Goal: Task Accomplishment & Management: Manage account settings

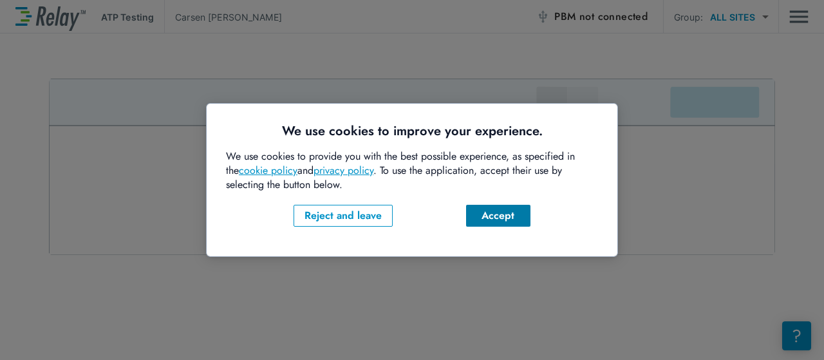
click at [491, 223] on div "Accept" at bounding box center [498, 215] width 44 height 15
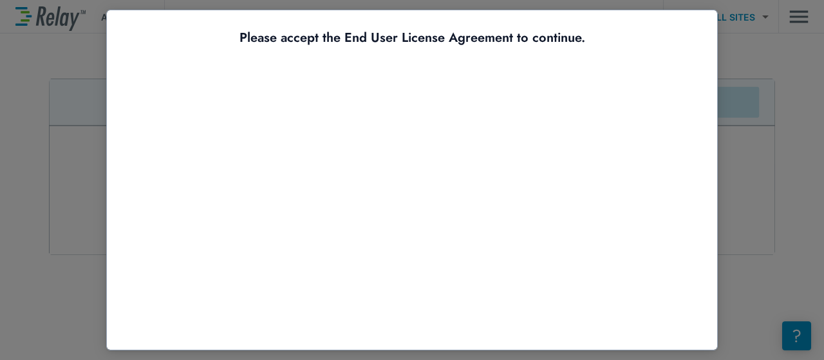
scroll to position [101, 0]
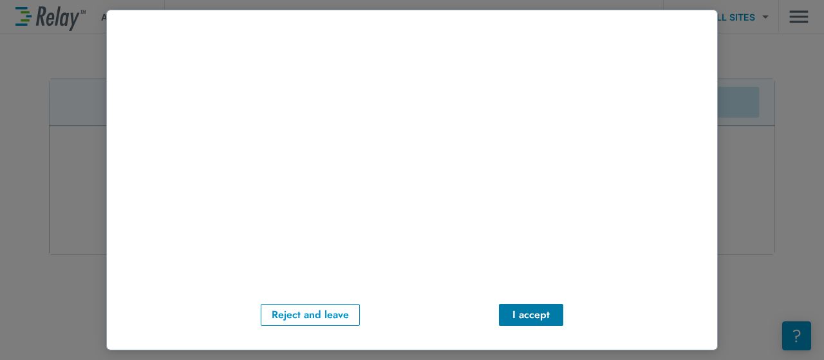
click at [532, 307] on div "I accept" at bounding box center [531, 314] width 44 height 15
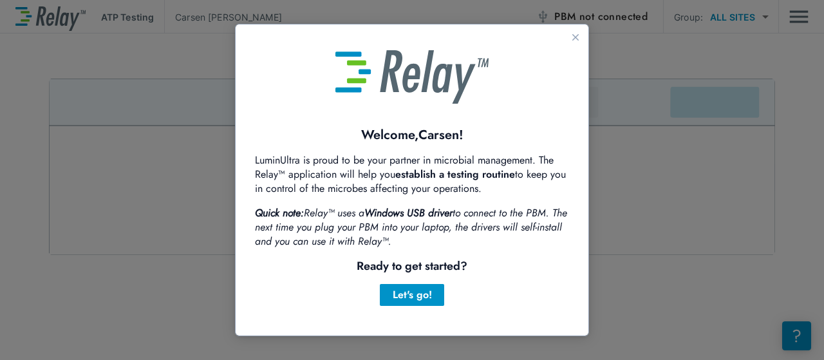
scroll to position [0, 0]
click at [410, 292] on div "Let's go!" at bounding box center [412, 294] width 44 height 15
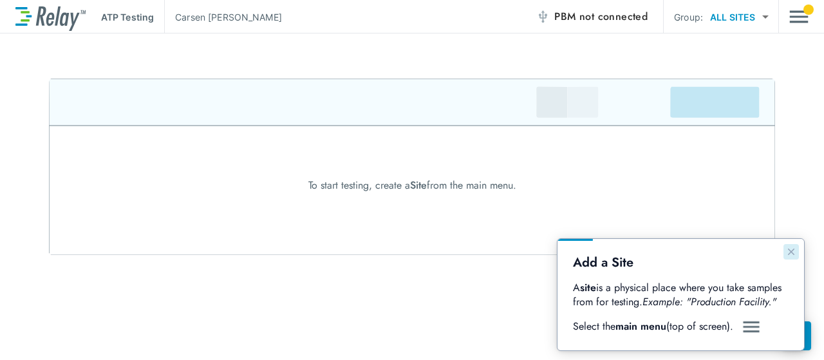
click at [790, 250] on icon "Close guide" at bounding box center [791, 252] width 10 height 10
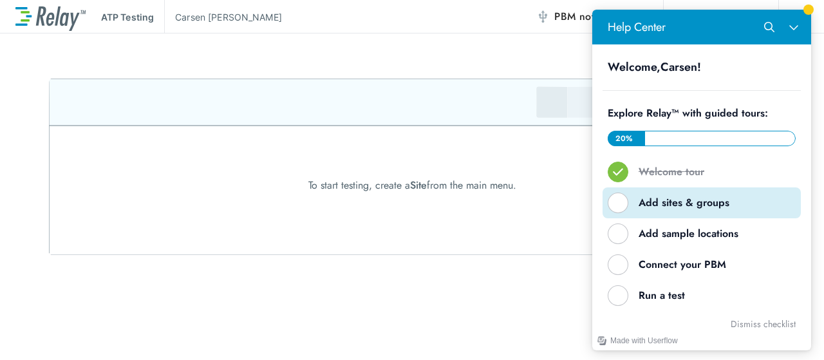
click at [621, 206] on div "Help Center" at bounding box center [618, 202] width 21 height 21
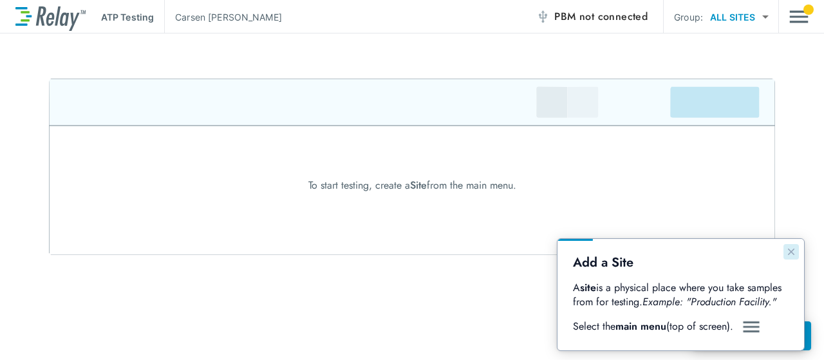
click at [786, 253] on icon "Close guide" at bounding box center [791, 252] width 10 height 10
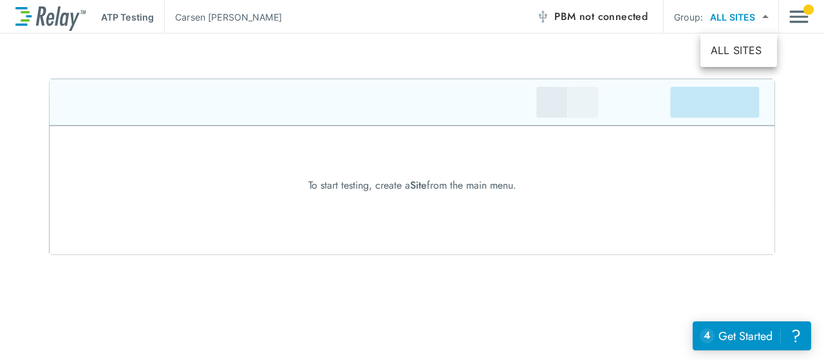
click at [762, 14] on body "ATP Testing Carsen Carpenter PBM not connected Group: ALL SITES ********* ​ To …" at bounding box center [412, 180] width 824 height 360
click at [734, 47] on li "ALL SITES" at bounding box center [738, 50] width 77 height 23
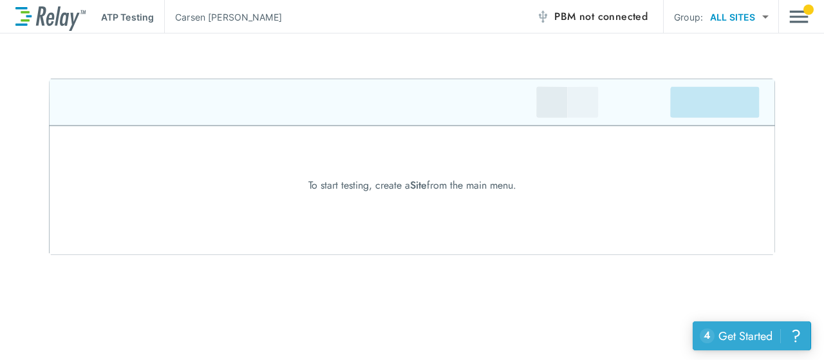
click at [737, 345] on button "4 uncompleted tasks Get Started ?" at bounding box center [752, 335] width 118 height 29
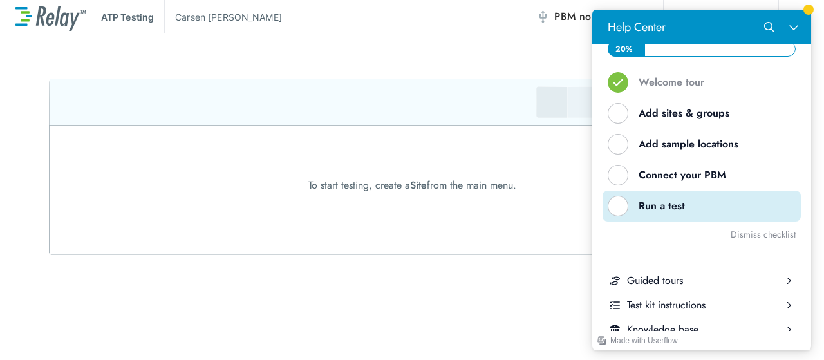
scroll to position [70, 0]
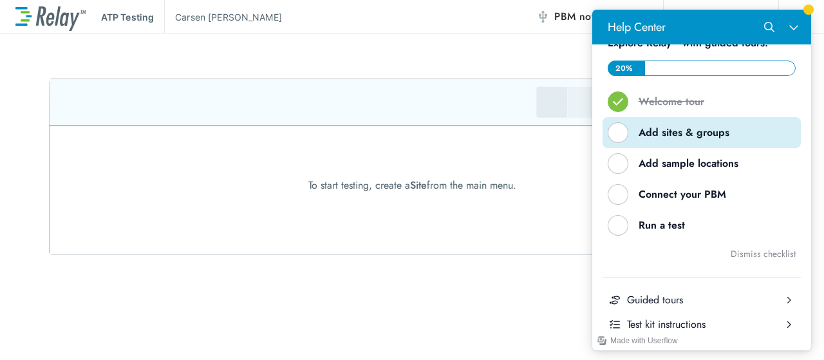
click at [614, 136] on div "Help Center" at bounding box center [618, 132] width 21 height 21
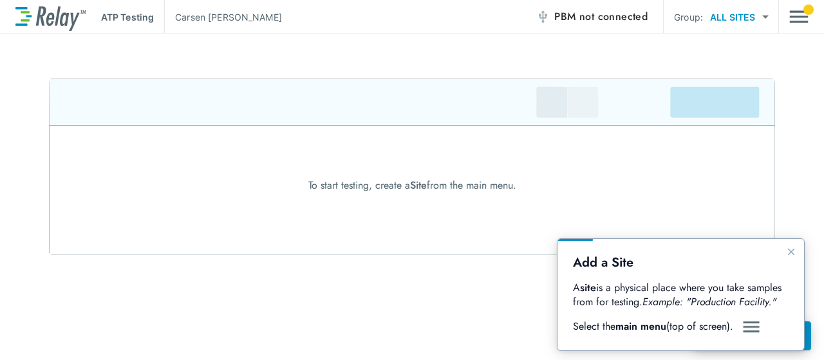
scroll to position [0, 0]
click at [802, 17] on img "Main menu" at bounding box center [798, 17] width 19 height 24
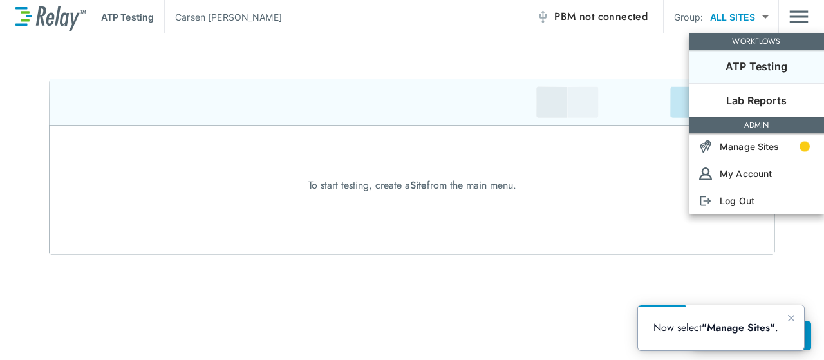
click at [765, 16] on div at bounding box center [412, 180] width 824 height 360
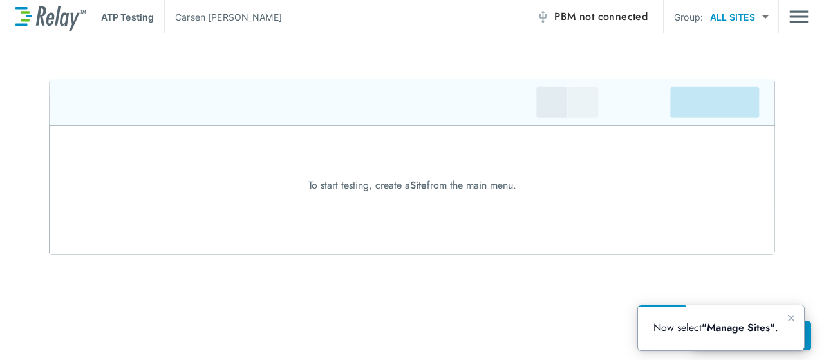
click at [765, 16] on body "ATP Testing Carsen Carpenter PBM not connected Group: ALL SITES ********* ​ To …" at bounding box center [412, 180] width 824 height 360
click at [765, 16] on div at bounding box center [412, 180] width 824 height 360
click at [805, 15] on img "Main menu" at bounding box center [798, 17] width 19 height 24
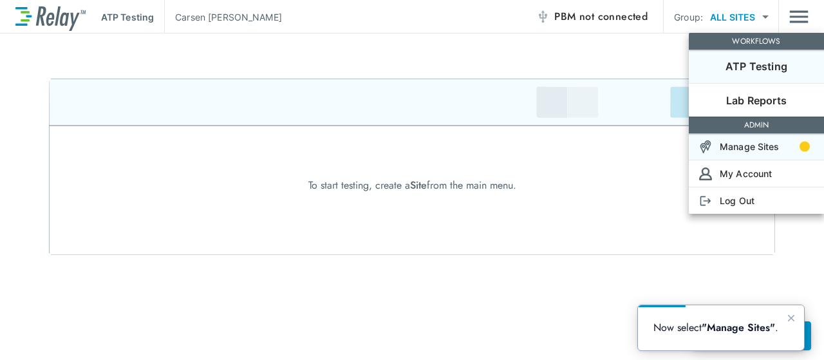
click at [738, 152] on p "Manage Sites" at bounding box center [750, 147] width 60 height 14
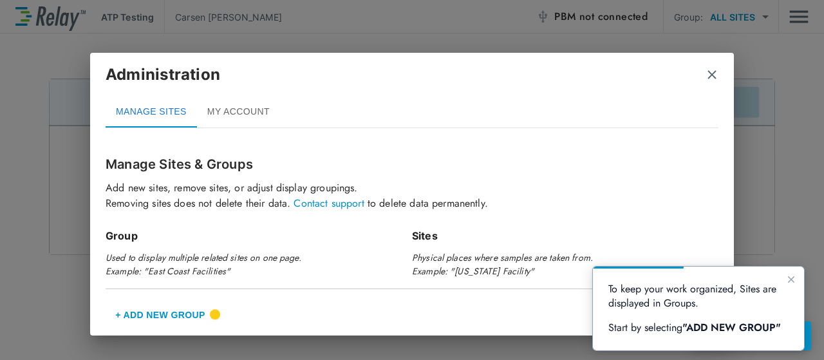
click at [176, 307] on button "+ Add New Group" at bounding box center [160, 314] width 109 height 31
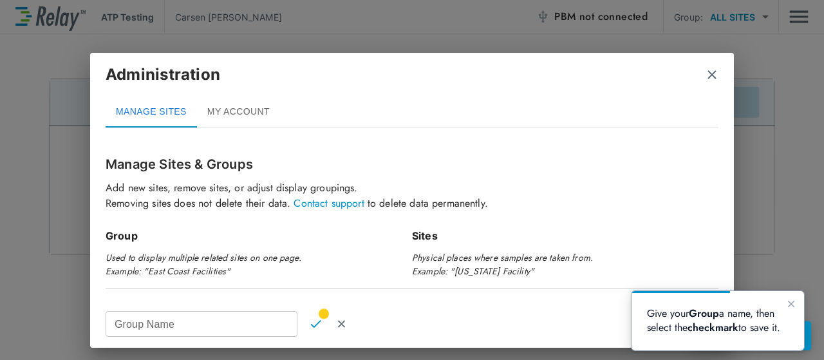
click at [187, 323] on input "Group Name" at bounding box center [202, 324] width 192 height 26
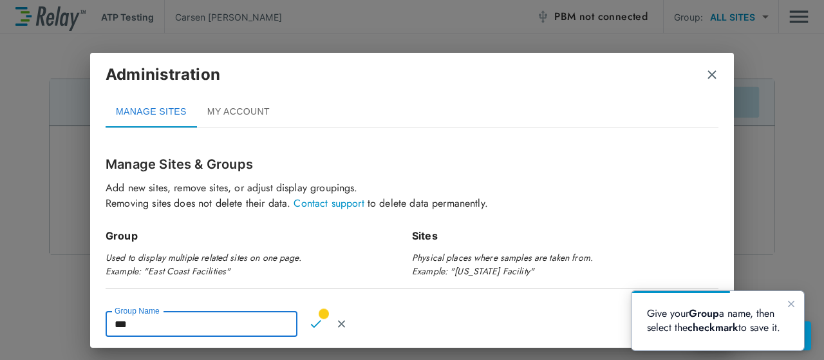
scroll to position [71, 0]
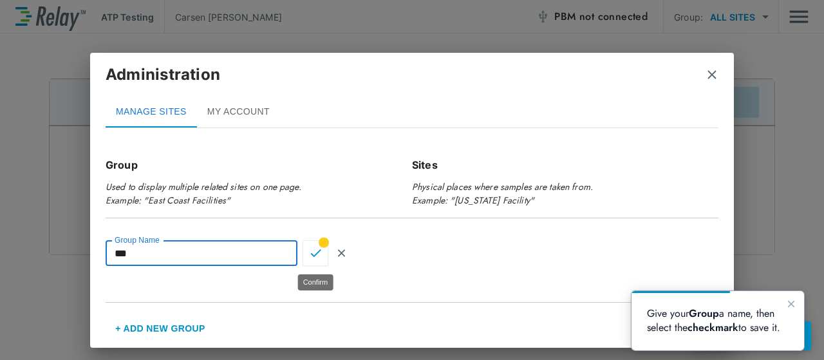
type input "***"
click at [315, 252] on img "Confirm" at bounding box center [315, 253] width 11 height 12
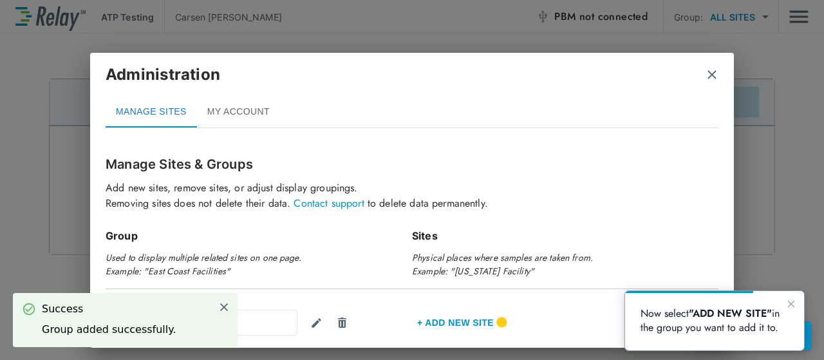
scroll to position [62, 0]
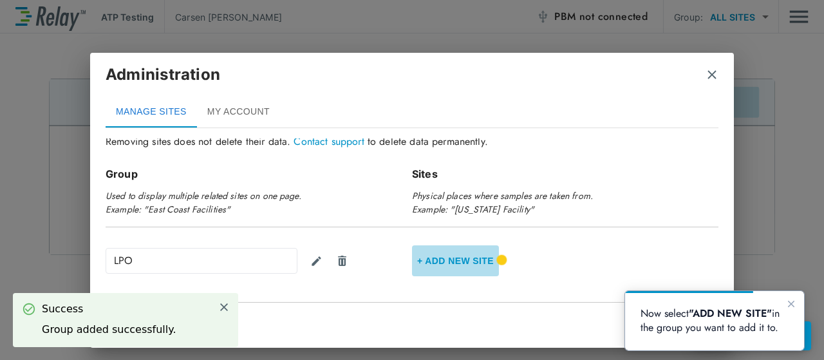
click at [453, 252] on button "+ Add new Site" at bounding box center [455, 260] width 87 height 31
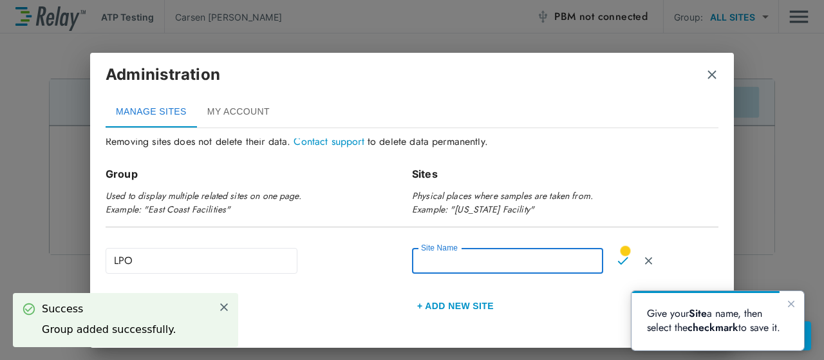
click at [458, 261] on input "Site Name" at bounding box center [507, 261] width 191 height 26
type input "***"
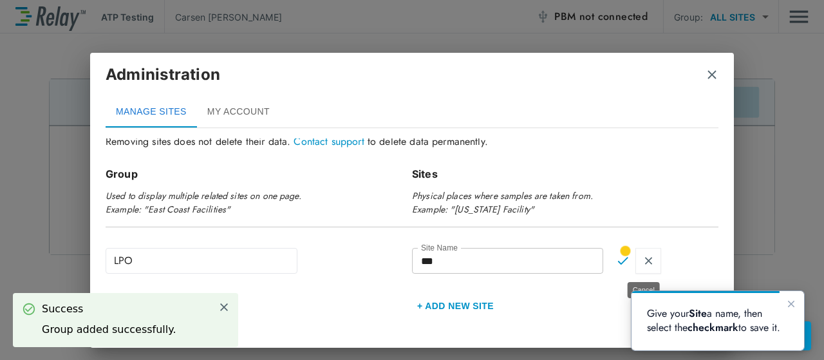
click at [643, 258] on img "Cancel" at bounding box center [648, 261] width 11 height 12
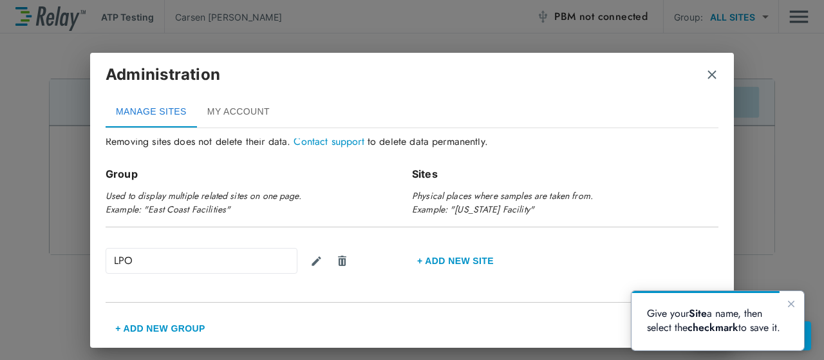
click at [161, 327] on button "+ Add New Group" at bounding box center [160, 328] width 109 height 31
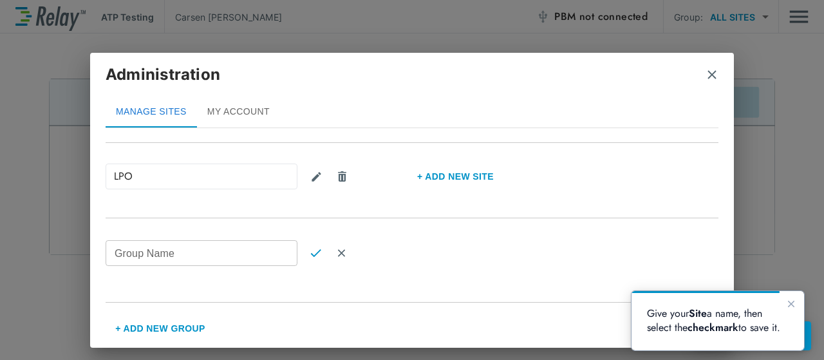
click at [150, 249] on div "Group Name Group Name" at bounding box center [202, 253] width 192 height 26
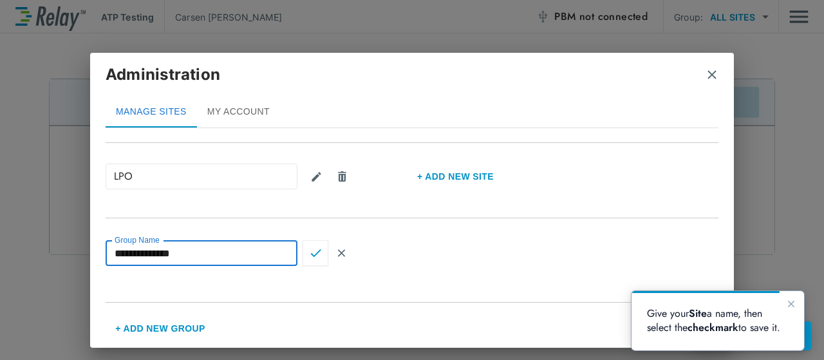
type input "**********"
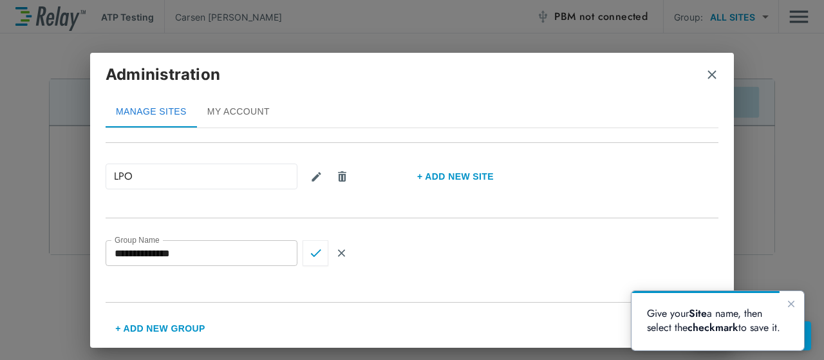
click at [318, 256] on img "Confirm" at bounding box center [315, 253] width 11 height 12
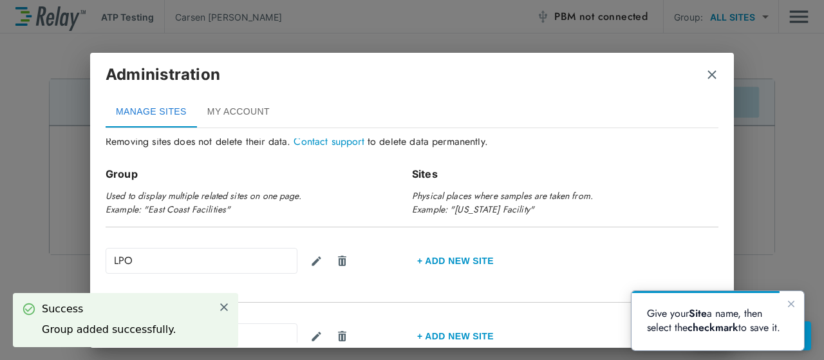
scroll to position [137, 0]
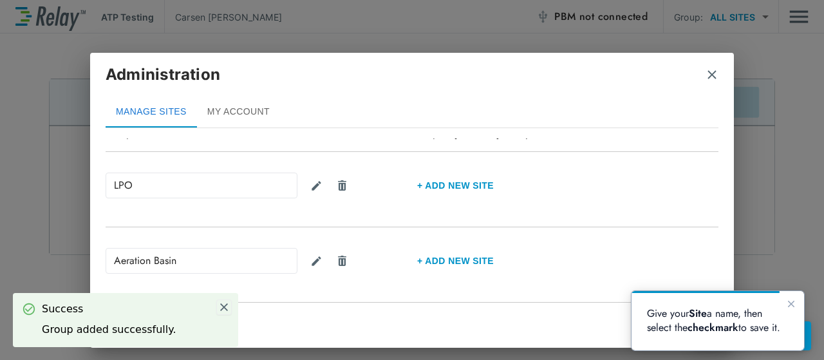
click at [224, 305] on img at bounding box center [224, 307] width 12 height 12
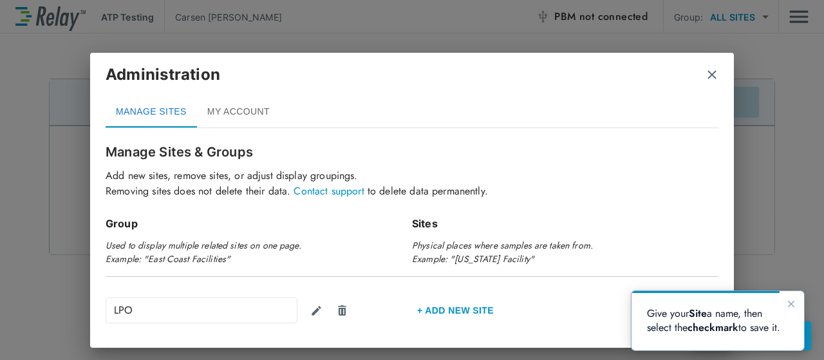
scroll to position [0, 0]
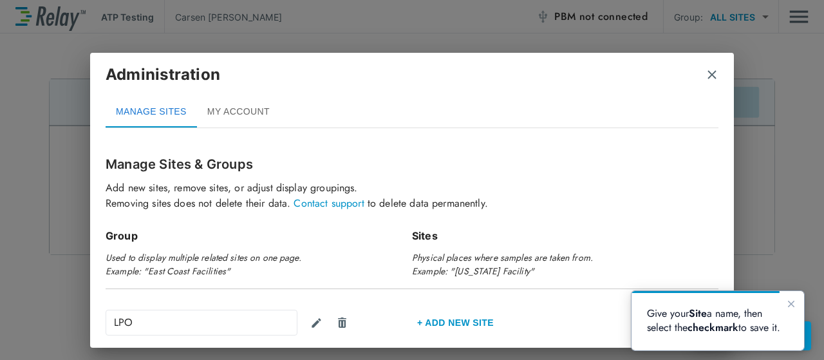
click at [714, 73] on img "close" at bounding box center [712, 74] width 13 height 13
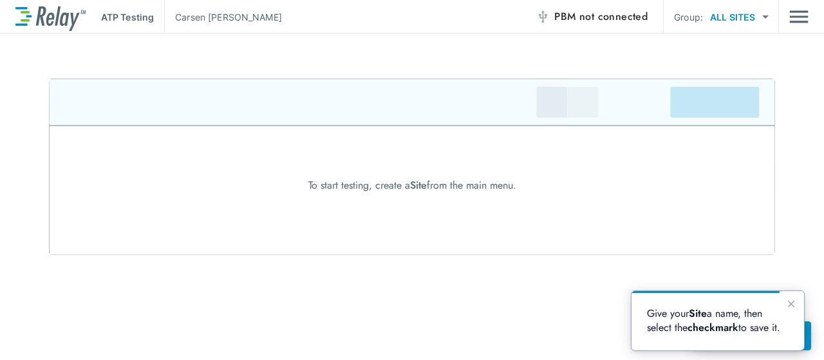
click at [765, 17] on body "ATP Testing Carsen Carpenter PBM not connected Group: ALL SITES ********* ​ To …" at bounding box center [412, 180] width 824 height 360
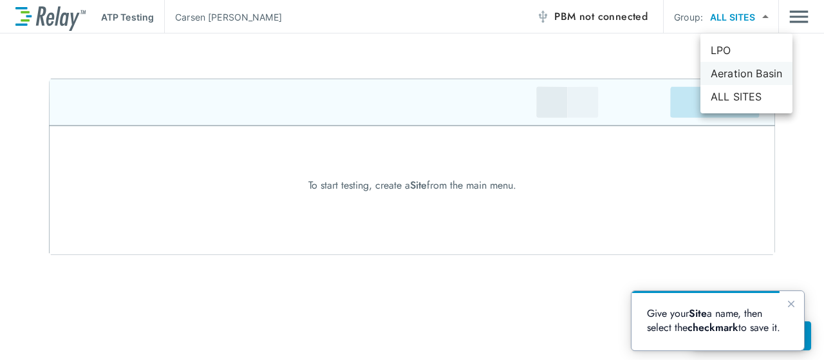
click at [714, 77] on li "Aeration Basin" at bounding box center [746, 73] width 92 height 23
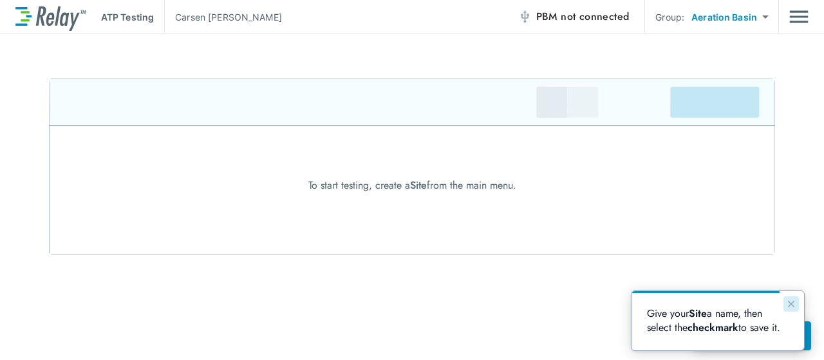
click at [792, 305] on icon "Close guide" at bounding box center [791, 304] width 6 height 6
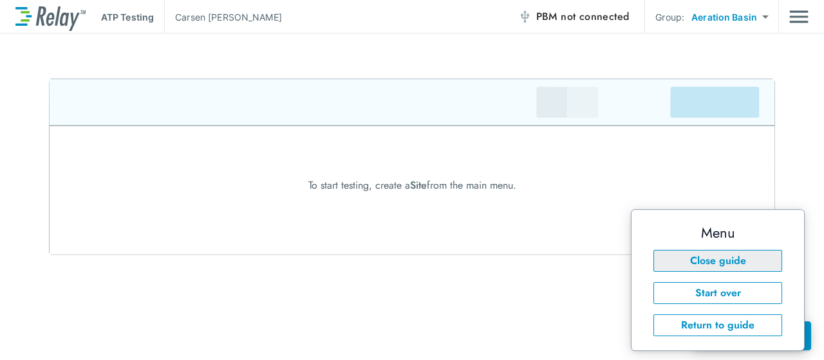
click at [717, 264] on button "Close guide" at bounding box center [717, 261] width 129 height 22
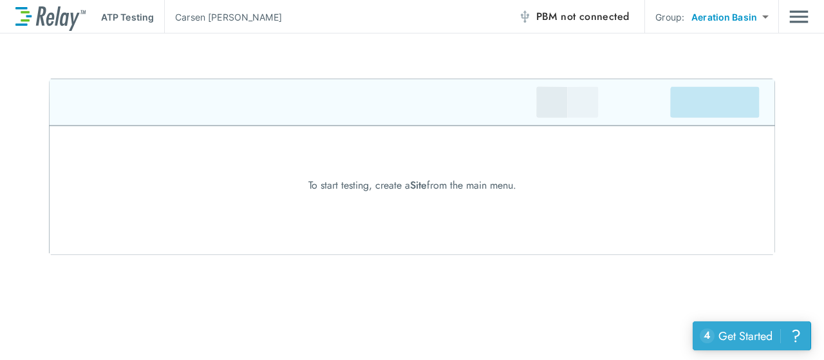
click at [748, 335] on div "Get Started" at bounding box center [745, 336] width 54 height 17
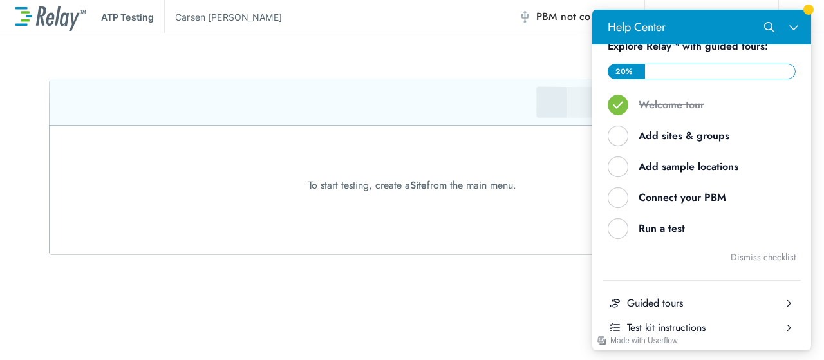
scroll to position [66, 0]
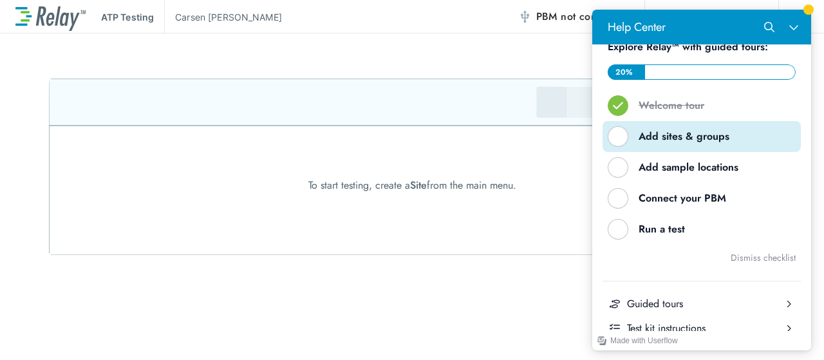
click at [653, 142] on div "Add sites & groups" at bounding box center [707, 136] width 136 height 14
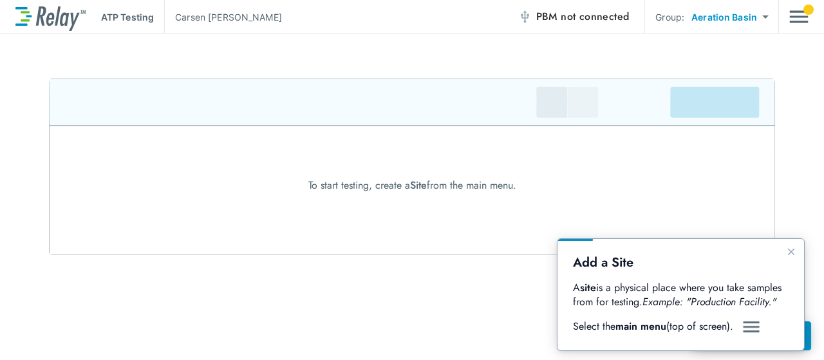
scroll to position [0, 0]
click at [795, 254] on icon "Close guide" at bounding box center [791, 252] width 10 height 10
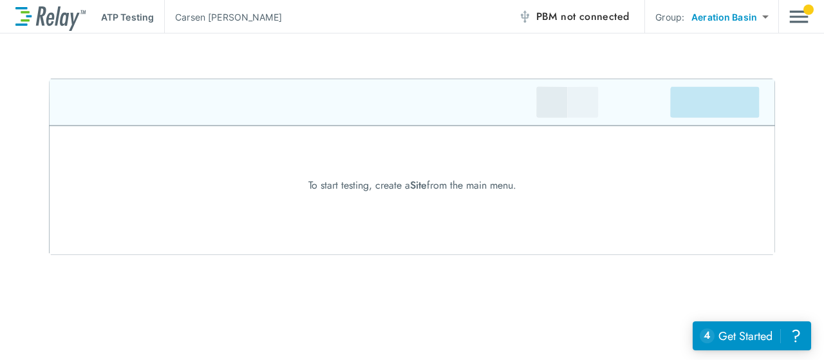
click at [758, 17] on body "**********" at bounding box center [412, 180] width 824 height 360
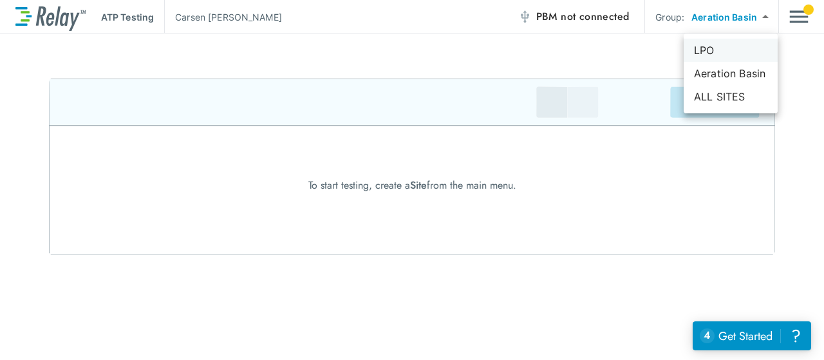
click at [713, 51] on li "LPO" at bounding box center [731, 50] width 94 height 23
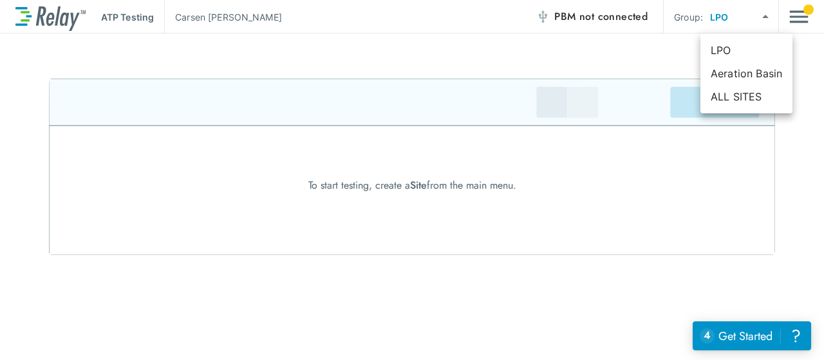
click at [767, 23] on body "ATP Testing Carsen Carpenter PBM not connected Group: LPO *** ​ To start testin…" at bounding box center [412, 180] width 824 height 360
click at [729, 78] on li "Aeration Basin" at bounding box center [746, 73] width 92 height 23
type input "**********"
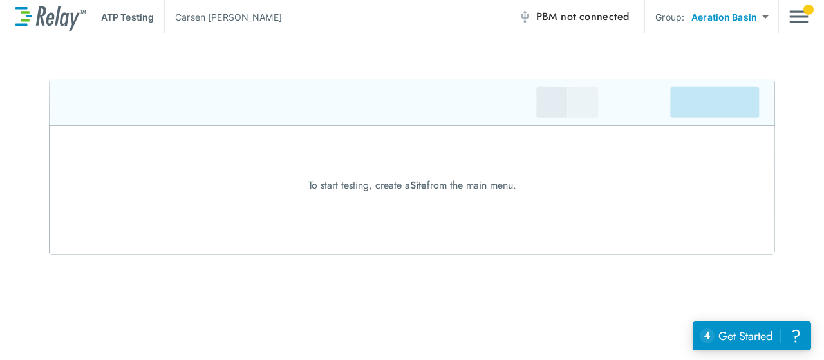
click at [802, 18] on img "Main menu" at bounding box center [798, 17] width 19 height 24
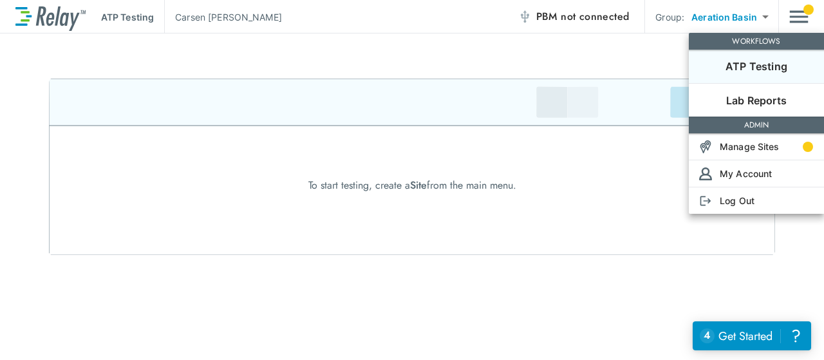
click at [748, 67] on p "ATP Testing" at bounding box center [757, 66] width 62 height 15
click at [757, 150] on p "Manage Sites" at bounding box center [750, 147] width 60 height 14
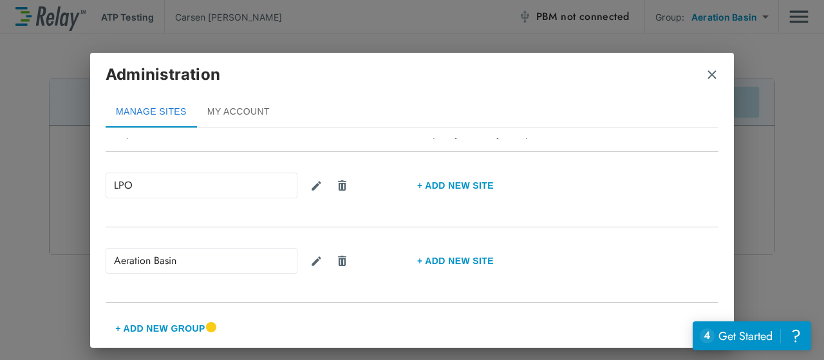
scroll to position [136, 0]
click at [341, 261] on img "Delete group" at bounding box center [342, 261] width 12 height 13
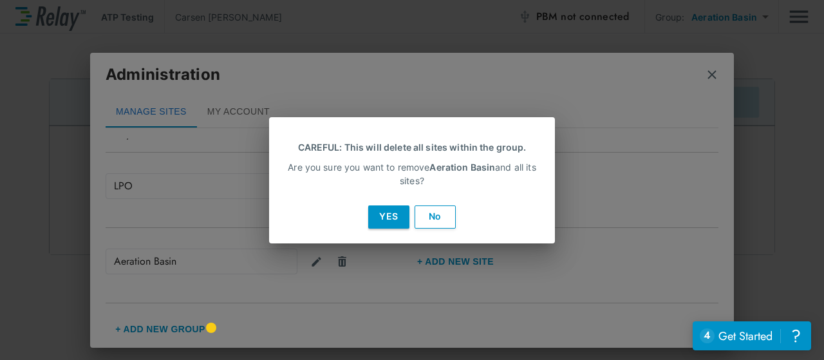
click at [388, 218] on button "Yes" at bounding box center [388, 216] width 41 height 23
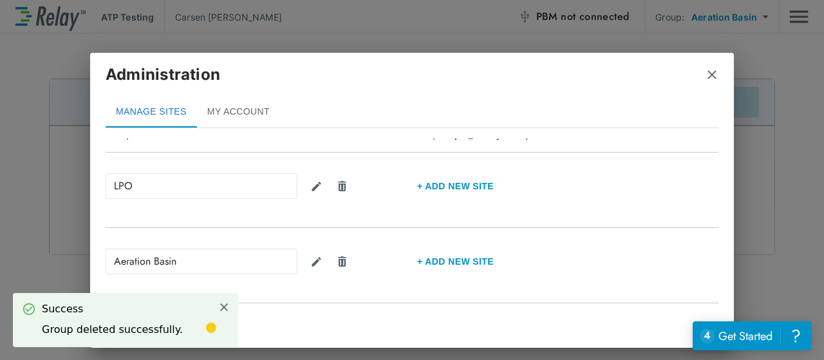
scroll to position [62, 0]
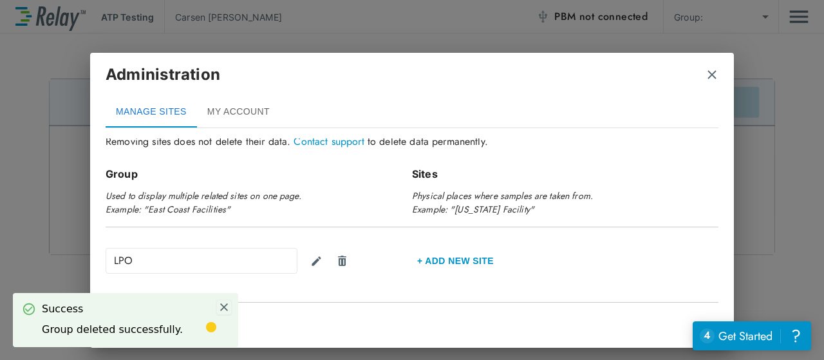
click at [220, 306] on img at bounding box center [224, 307] width 12 height 12
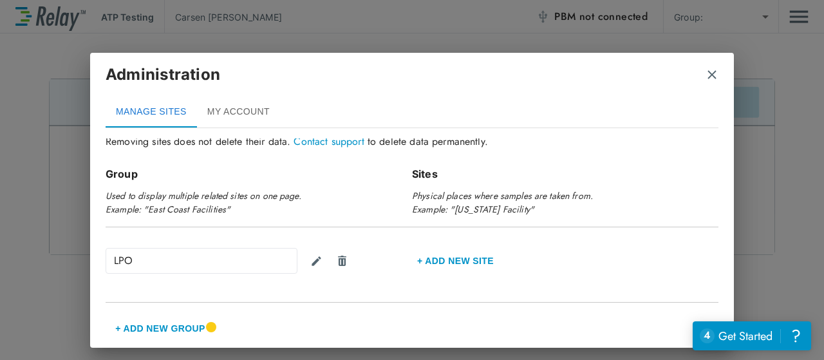
click at [230, 115] on button "MY ACCOUNT" at bounding box center [238, 112] width 83 height 31
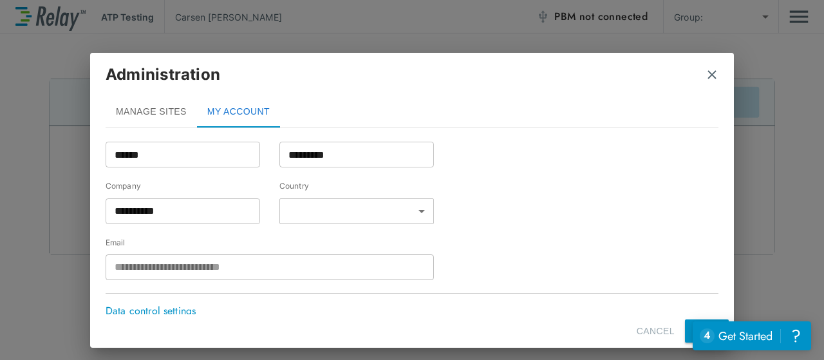
click at [158, 111] on button "MANAGE SITES" at bounding box center [151, 112] width 91 height 31
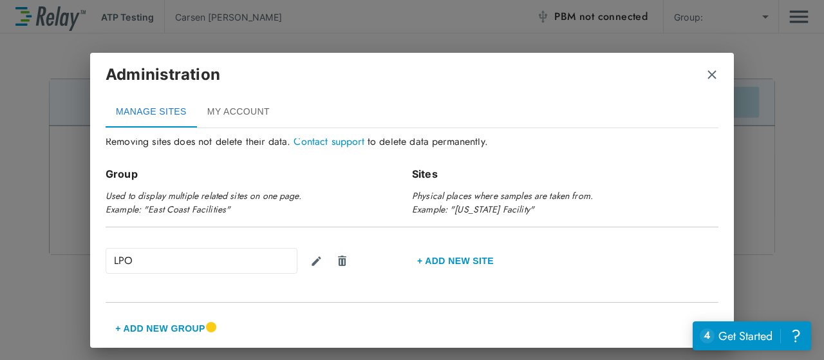
click at [711, 73] on img "close" at bounding box center [712, 74] width 13 height 13
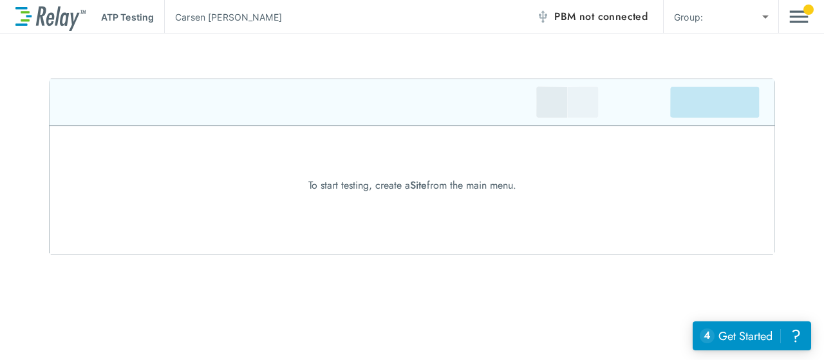
click at [429, 196] on img at bounding box center [412, 167] width 726 height 176
click at [588, 101] on img at bounding box center [412, 167] width 726 height 176
click at [712, 87] on img at bounding box center [412, 167] width 726 height 176
click at [617, 6] on button "PBM not connected" at bounding box center [592, 17] width 122 height 26
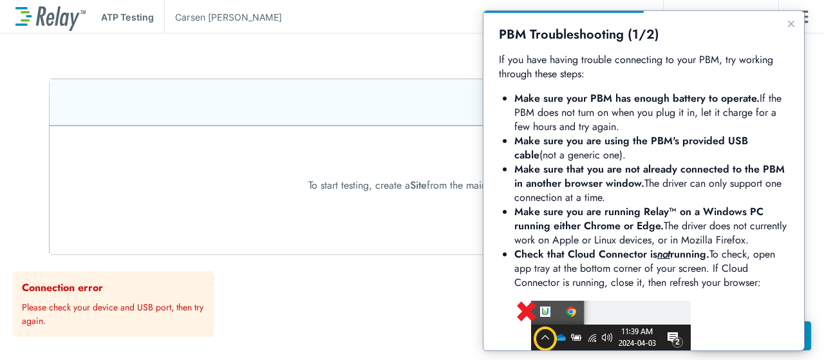
scroll to position [0, 0]
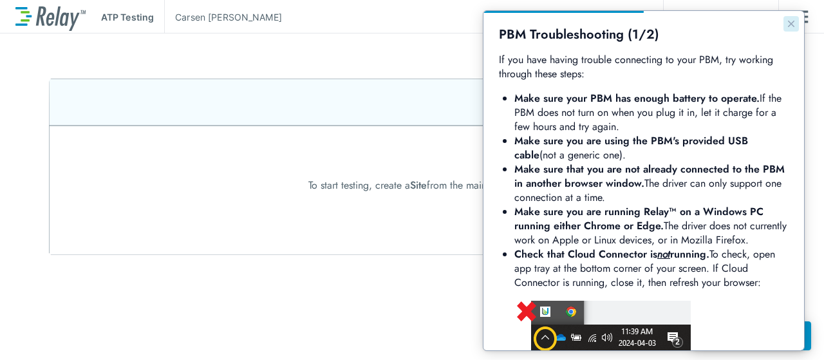
click at [786, 22] on icon "Close guide" at bounding box center [791, 24] width 10 height 10
